Goal: Task Accomplishment & Management: Use online tool/utility

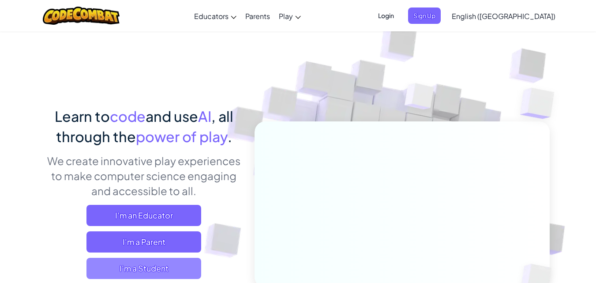
click at [157, 267] on span "I'm a Student" at bounding box center [143, 268] width 115 height 21
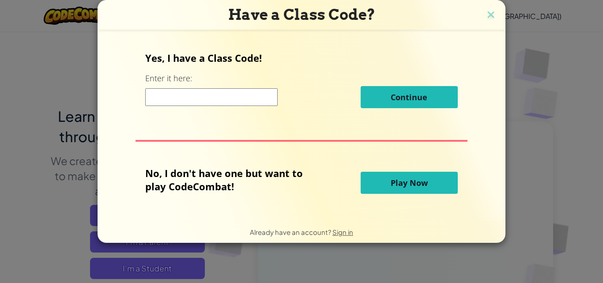
click at [424, 184] on span "Play Now" at bounding box center [409, 182] width 37 height 11
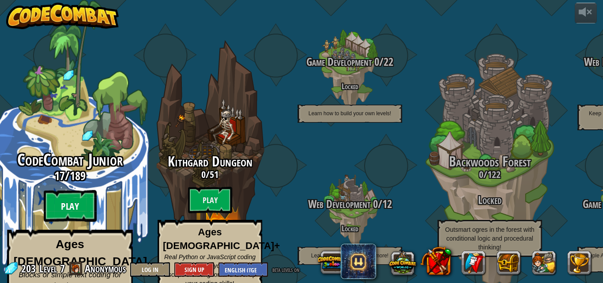
click at [72, 191] on btn "Play" at bounding box center [70, 206] width 53 height 32
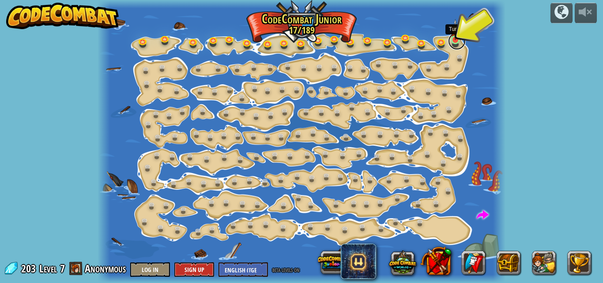
click at [458, 41] on link at bounding box center [457, 41] width 18 height 18
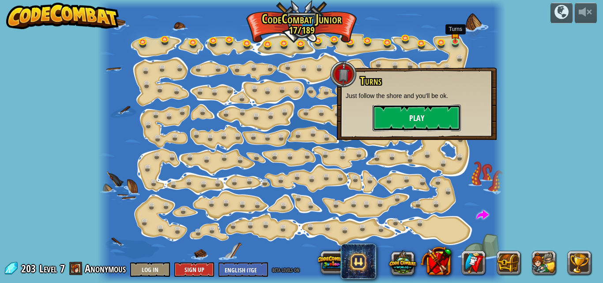
click at [445, 114] on button "Play" at bounding box center [416, 118] width 88 height 26
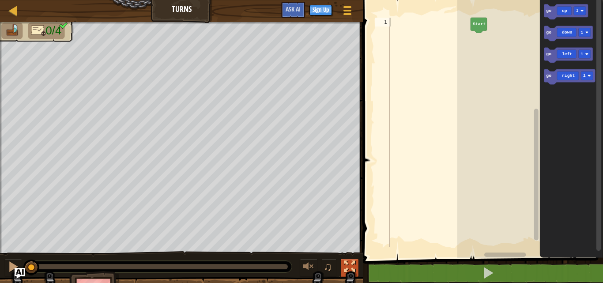
click at [345, 261] on div at bounding box center [349, 266] width 11 height 11
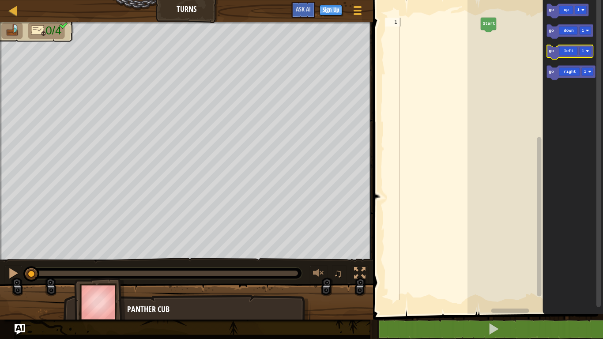
click at [572, 53] on icon "Blockly Workspace" at bounding box center [570, 52] width 46 height 15
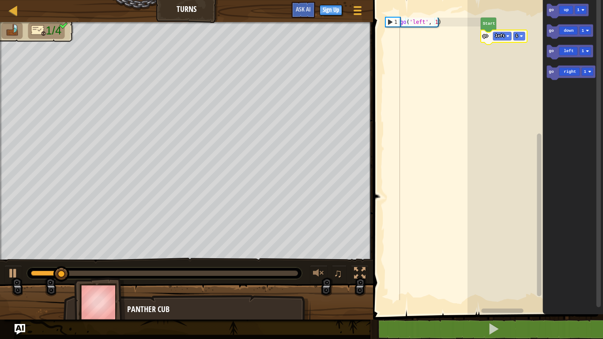
click at [529, 39] on rect "Blockly Workspace" at bounding box center [534, 155] width 135 height 319
click at [519, 37] on rect "Blockly Workspace" at bounding box center [518, 36] width 11 height 8
click at [573, 33] on icon "Blockly Workspace" at bounding box center [570, 31] width 46 height 15
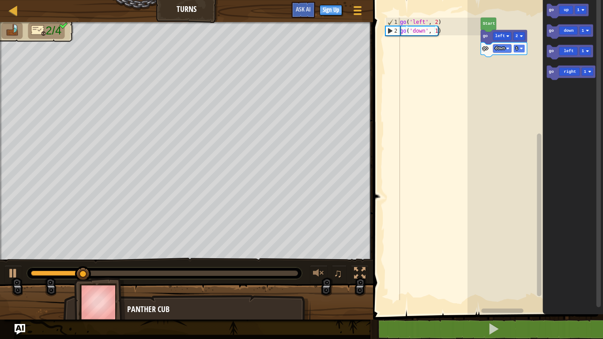
click at [522, 49] on image "Blockly Workspace" at bounding box center [521, 48] width 3 height 3
click at [574, 80] on icon "Blockly Workspace" at bounding box center [572, 155] width 60 height 319
click at [580, 79] on rect "Blockly Workspace" at bounding box center [571, 72] width 49 height 15
click at [583, 79] on rect "Blockly Workspace" at bounding box center [571, 72] width 49 height 15
click at [573, 77] on icon "Blockly Workspace" at bounding box center [571, 72] width 49 height 15
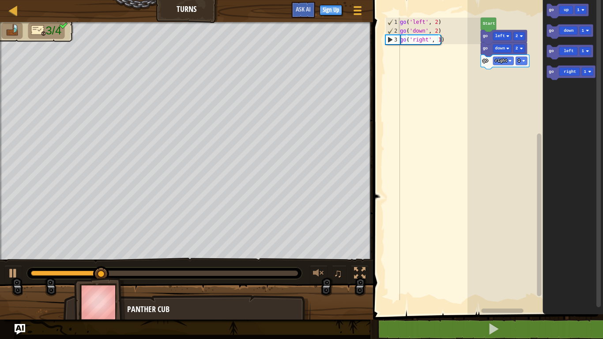
click at [527, 66] on icon "Blockly Workspace" at bounding box center [505, 62] width 49 height 15
click at [523, 64] on rect "Blockly Workspace" at bounding box center [520, 61] width 11 height 8
click at [570, 15] on icon "Blockly Workspace" at bounding box center [568, 11] width 42 height 15
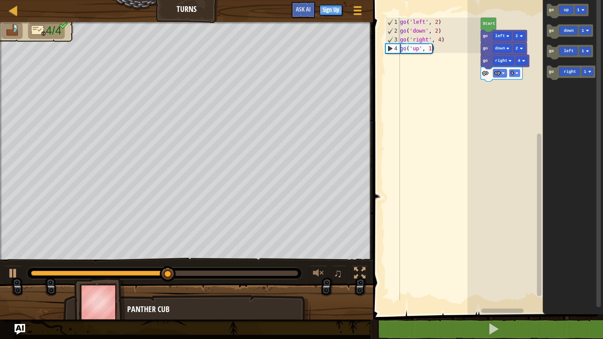
click at [518, 74] on rect "Blockly Workspace" at bounding box center [514, 73] width 11 height 8
click at [515, 73] on image "Blockly Workspace" at bounding box center [516, 72] width 3 height 3
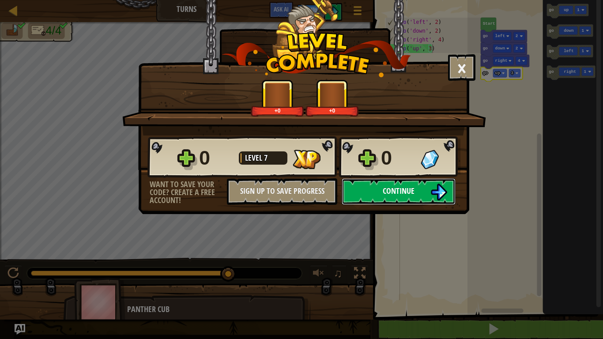
click at [414, 197] on button "Continue" at bounding box center [399, 191] width 114 height 26
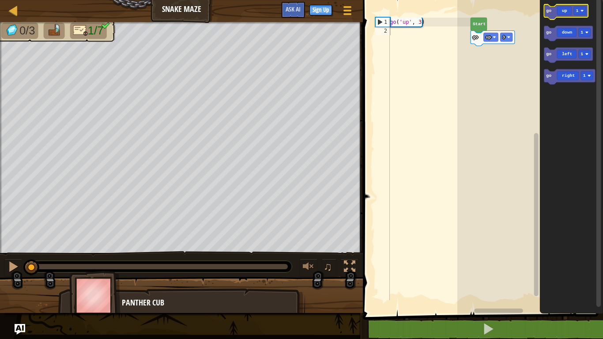
click at [569, 10] on icon "Blockly Workspace" at bounding box center [566, 11] width 44 height 15
click at [569, 77] on icon "Blockly Workspace" at bounding box center [569, 76] width 51 height 15
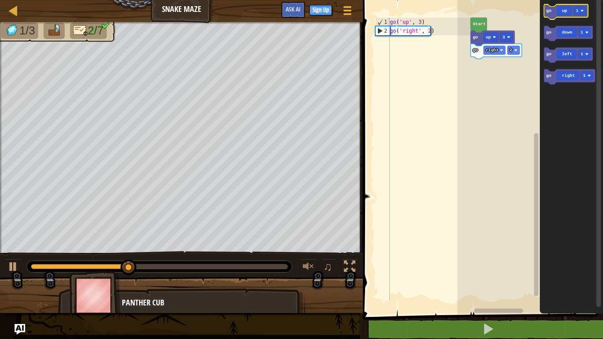
click at [569, 13] on icon "Blockly Workspace" at bounding box center [566, 11] width 44 height 15
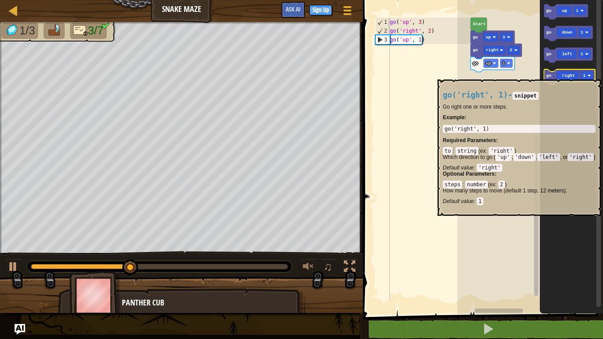
click at [578, 75] on icon "Blockly Workspace" at bounding box center [569, 76] width 51 height 15
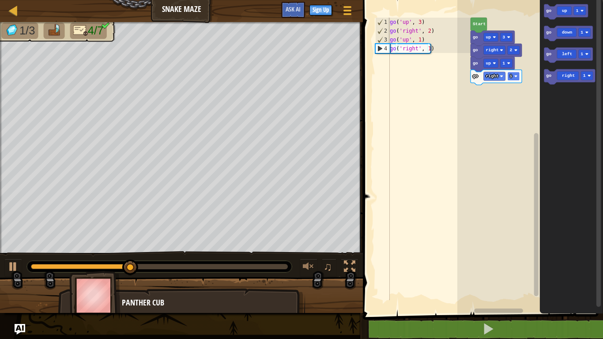
click at [518, 79] on rect "Blockly Workspace" at bounding box center [513, 76] width 12 height 9
click at [572, 37] on icon "Blockly Workspace" at bounding box center [568, 33] width 49 height 15
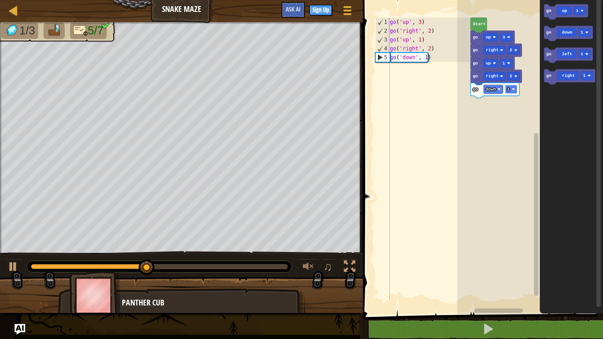
click at [512, 92] on rect "Blockly Workspace" at bounding box center [511, 89] width 12 height 9
click at [560, 76] on icon "Blockly Workspace" at bounding box center [569, 76] width 51 height 15
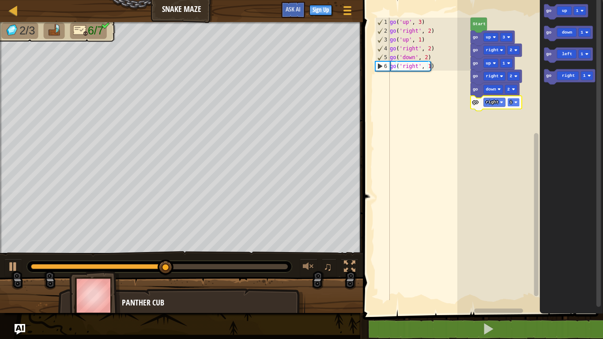
click at [515, 105] on rect "Blockly Workspace" at bounding box center [513, 102] width 12 height 9
click at [563, 19] on rect "Blockly Workspace" at bounding box center [566, 11] width 44 height 15
click at [562, 11] on icon "Blockly Workspace" at bounding box center [566, 11] width 44 height 15
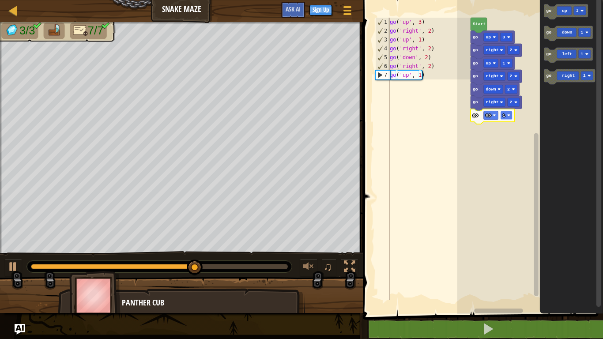
click at [503, 118] on rect "Blockly Workspace" at bounding box center [506, 115] width 12 height 9
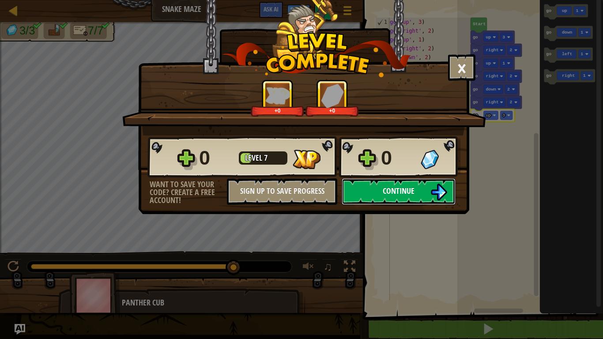
click at [410, 195] on span "Continue" at bounding box center [399, 190] width 32 height 11
